Goal: Obtain resource: Download file/media

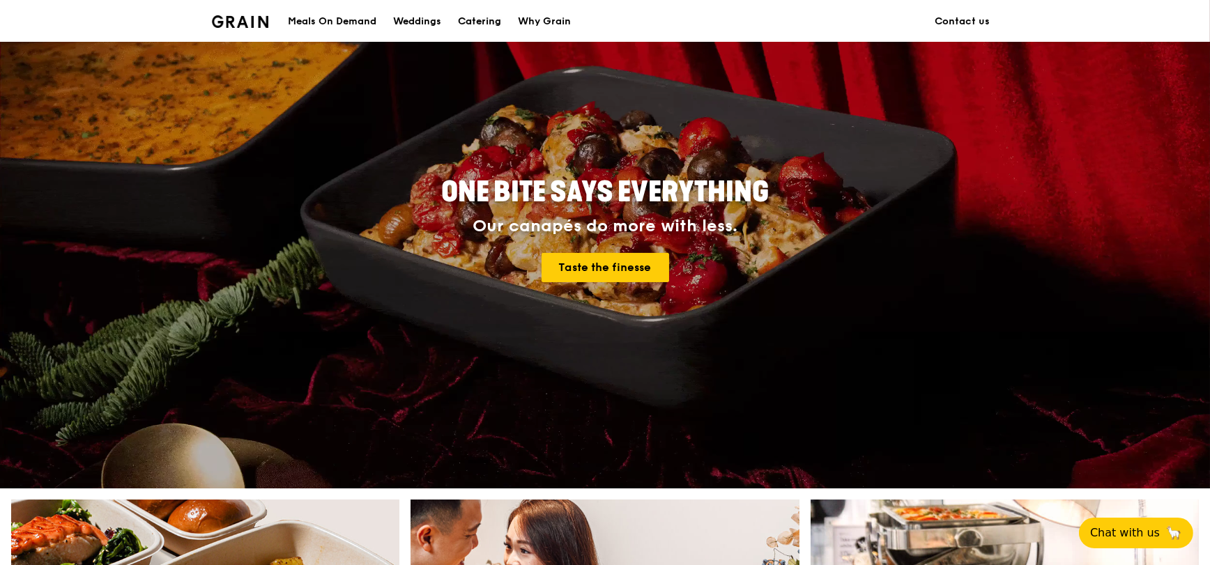
click at [459, 21] on div "Catering" at bounding box center [479, 22] width 43 height 42
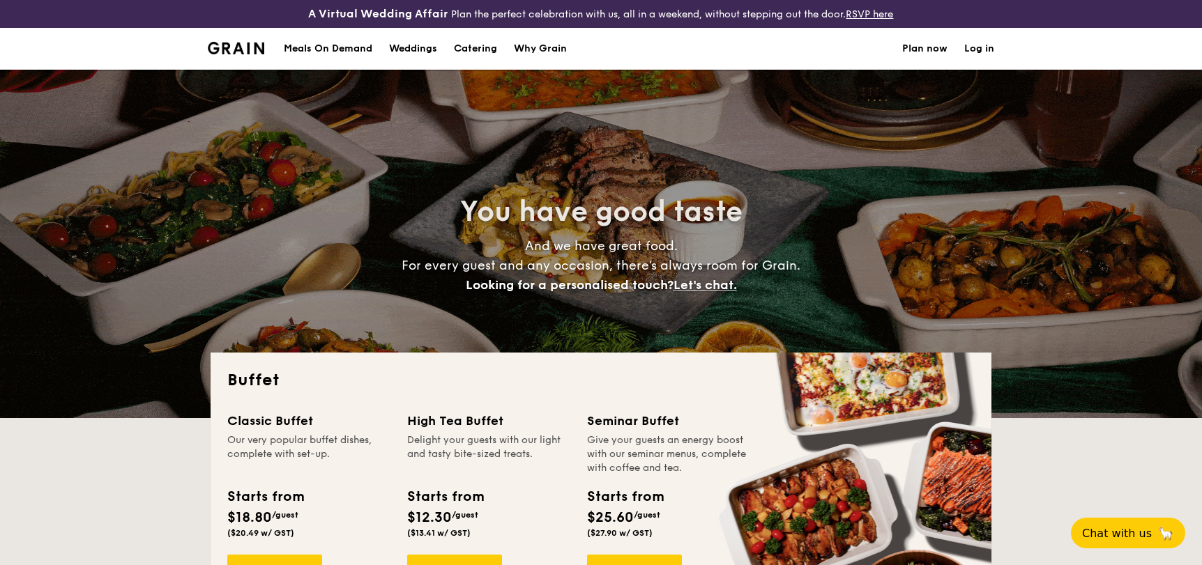
select select
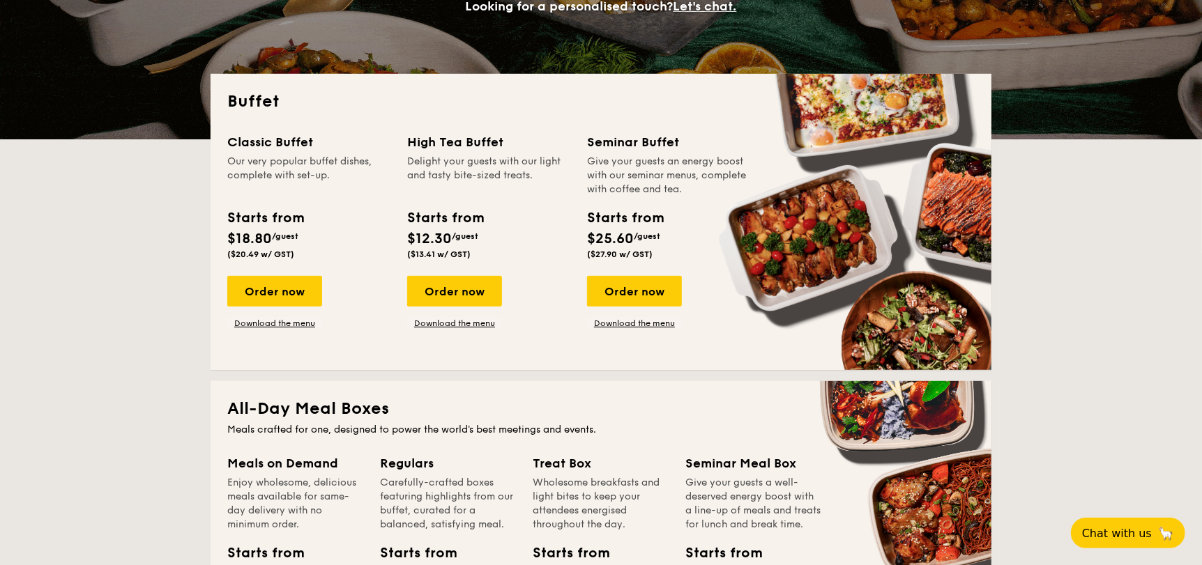
scroll to position [279, 0]
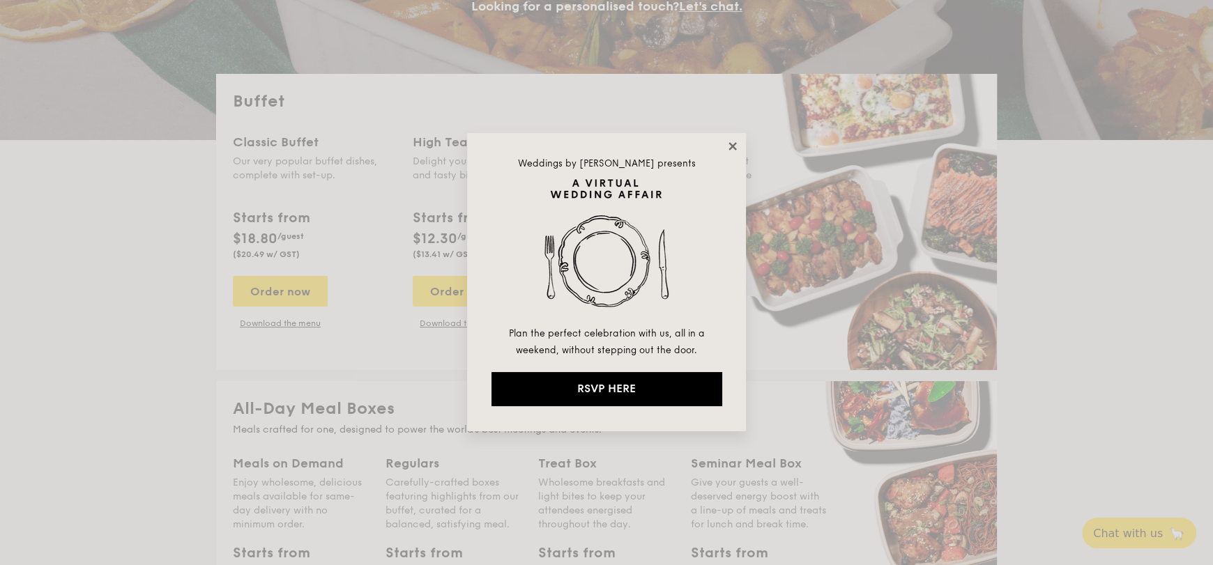
click at [729, 148] on icon at bounding box center [732, 146] width 13 height 13
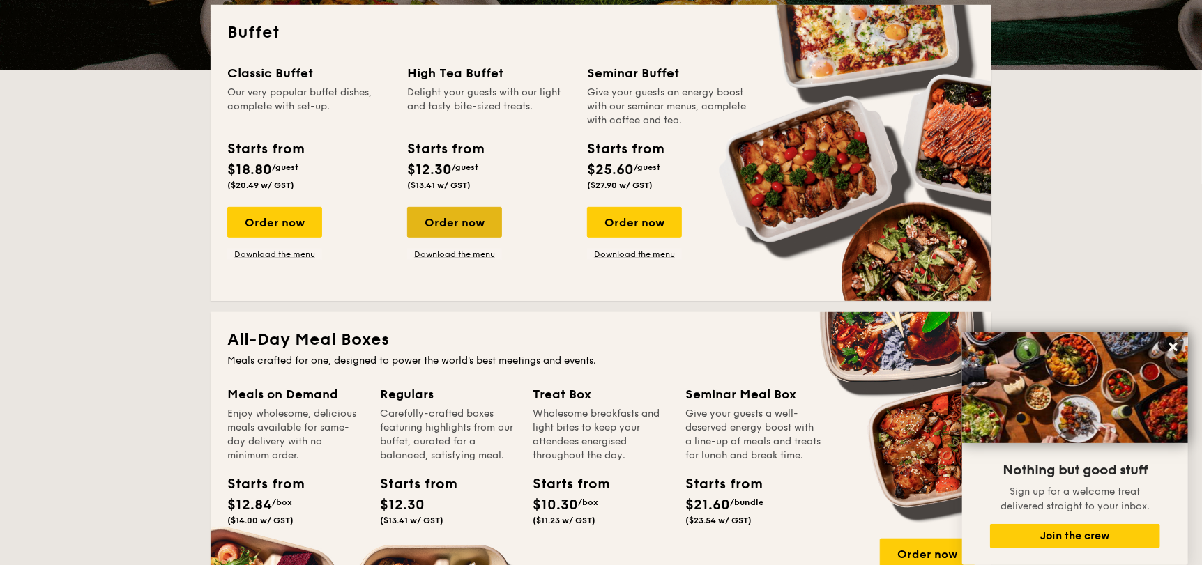
scroll to position [208, 0]
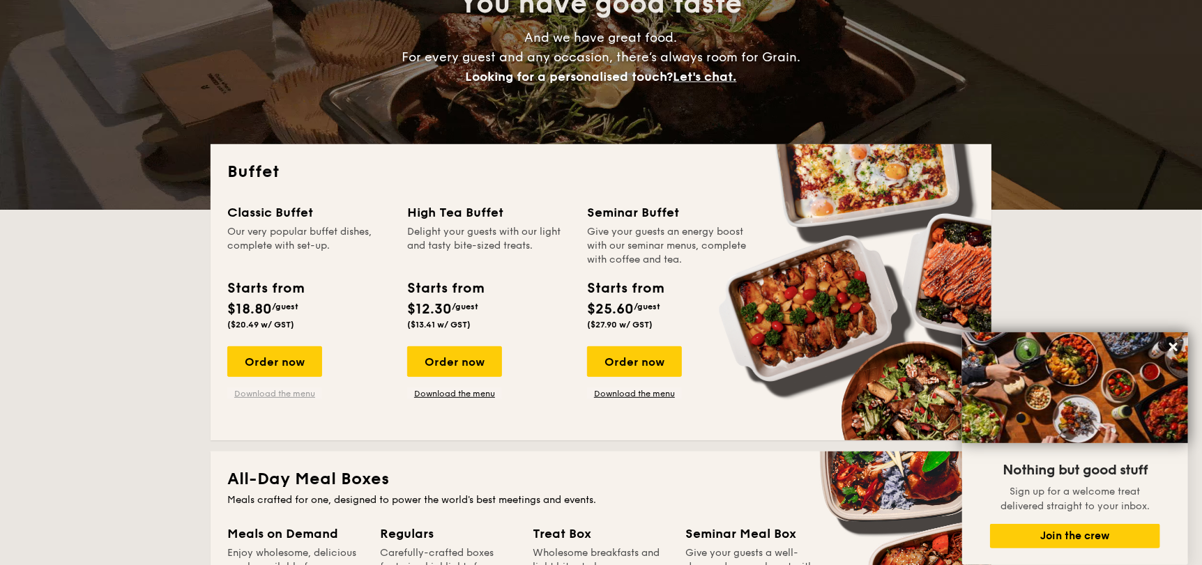
click at [281, 393] on link "Download the menu" at bounding box center [274, 393] width 95 height 11
